Goal: Task Accomplishment & Management: Manage account settings

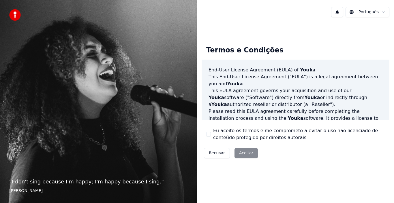
click at [383, 12] on html "“ I don't sing because I'm happy; I'm happy because I sing. ” [PERSON_NAME] Ter…" at bounding box center [197, 101] width 394 height 203
click at [244, 154] on div "Recusar Aceitar" at bounding box center [231, 153] width 59 height 15
click at [242, 151] on div "Recusar Aceitar" at bounding box center [231, 153] width 59 height 15
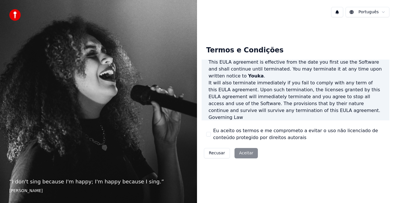
scroll to position [396, 0]
click at [243, 152] on div "Recusar Aceitar" at bounding box center [231, 153] width 59 height 15
click at [243, 154] on div "Recusar Aceitar" at bounding box center [231, 153] width 59 height 15
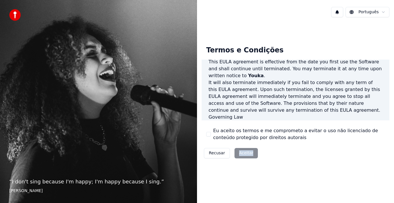
click at [244, 154] on div "Recusar Aceitar" at bounding box center [231, 153] width 59 height 15
click at [252, 151] on div "Recusar Aceitar" at bounding box center [231, 153] width 59 height 15
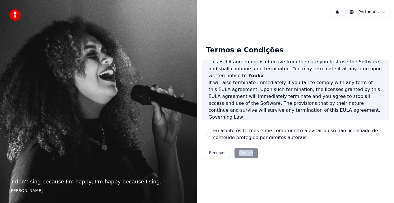
click at [252, 151] on div "Recusar Aceitar" at bounding box center [231, 153] width 59 height 15
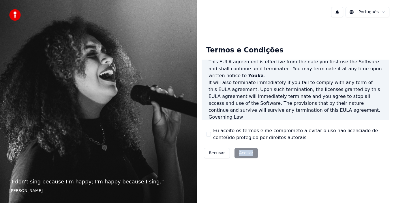
click at [252, 151] on div "Recusar Aceitar" at bounding box center [231, 153] width 59 height 15
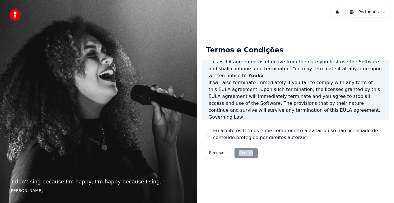
click at [238, 154] on div "Recusar Aceitar" at bounding box center [231, 153] width 59 height 15
click at [207, 133] on button "Eu aceito os termos e me comprometo a evitar o uso não licenciado de conteúdo p…" at bounding box center [208, 134] width 5 height 5
click at [244, 155] on button "Aceitar" at bounding box center [245, 153] width 23 height 10
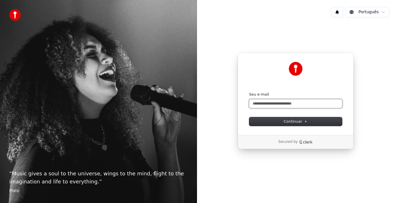
click at [287, 102] on input "Seu e-mail" at bounding box center [295, 103] width 93 height 9
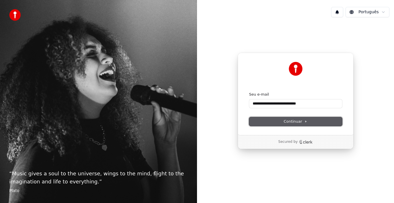
click at [283, 120] on button "Continuar" at bounding box center [295, 121] width 93 height 9
type input "**********"
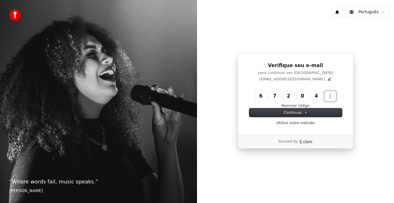
type input "******"
